Goal: Check status

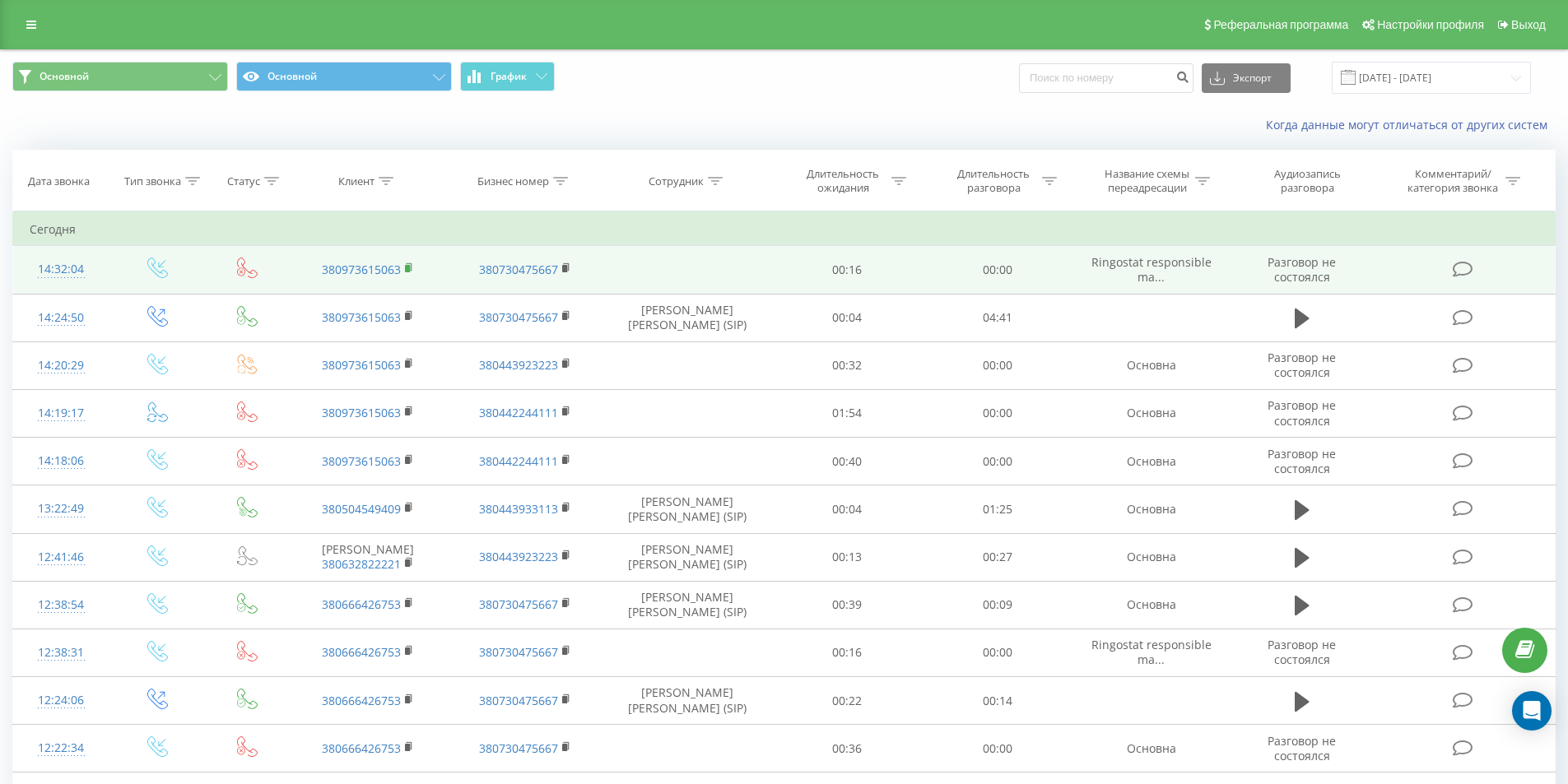
click at [409, 266] on rect at bounding box center [408, 268] width 5 height 7
